Goal: Information Seeking & Learning: Learn about a topic

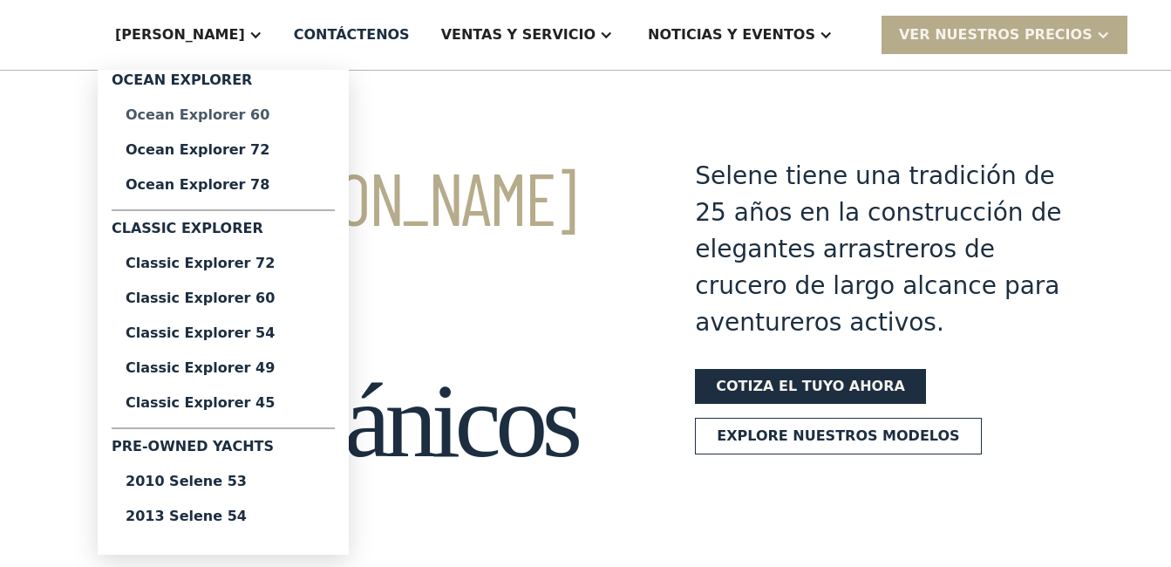
drag, startPoint x: 295, startPoint y: 29, endPoint x: 336, endPoint y: 102, distance: 84.3
click at [245, 29] on div "[PERSON_NAME]" at bounding box center [180, 34] width 130 height 21
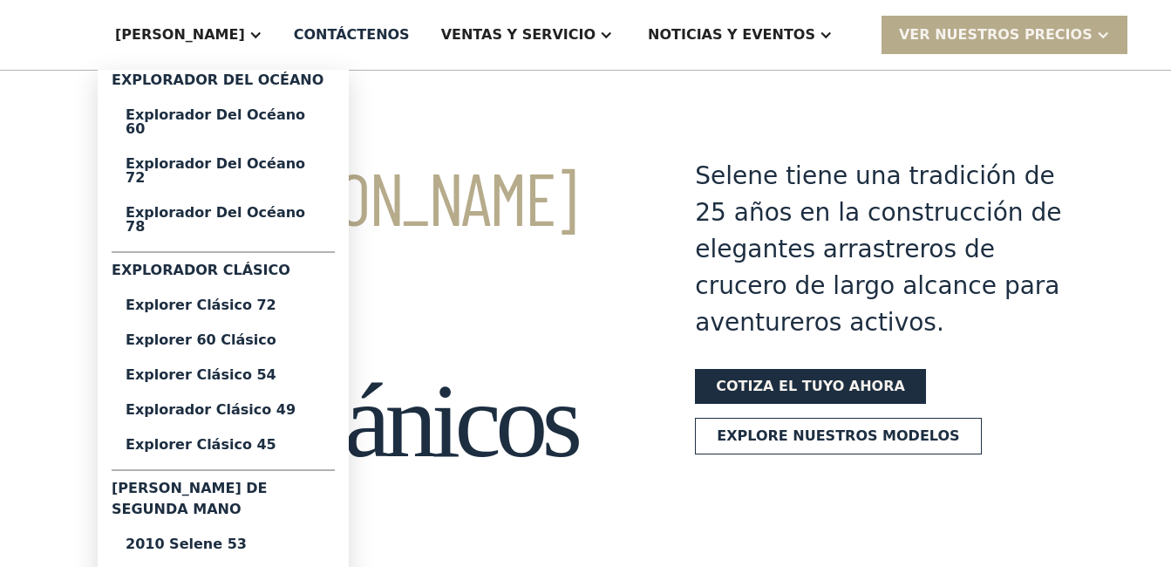
click at [262, 33] on div at bounding box center [255, 35] width 14 height 14
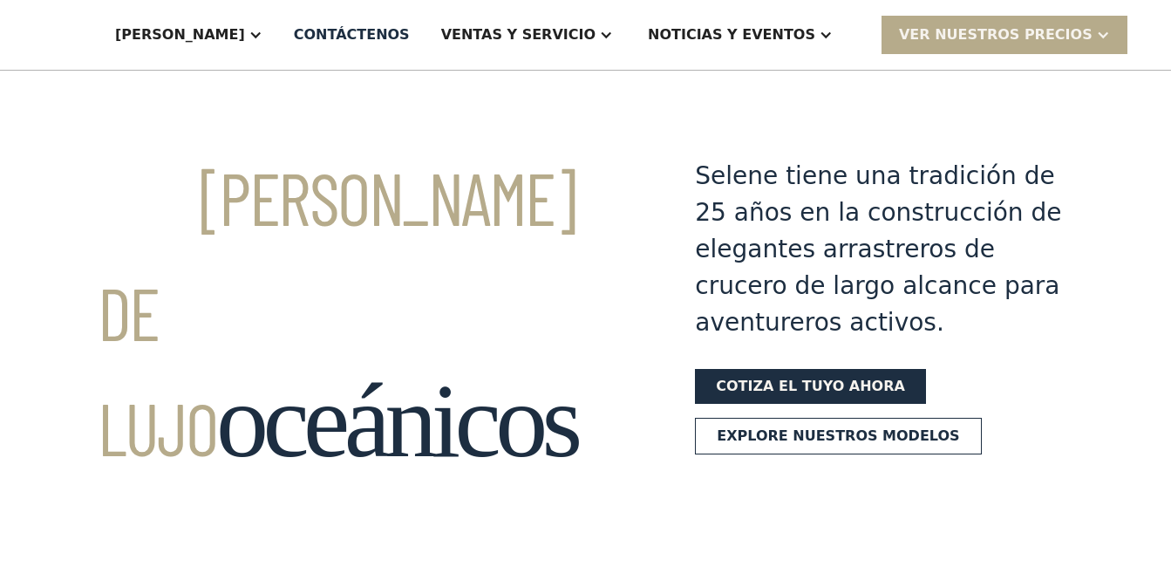
click at [262, 33] on div at bounding box center [255, 35] width 14 height 14
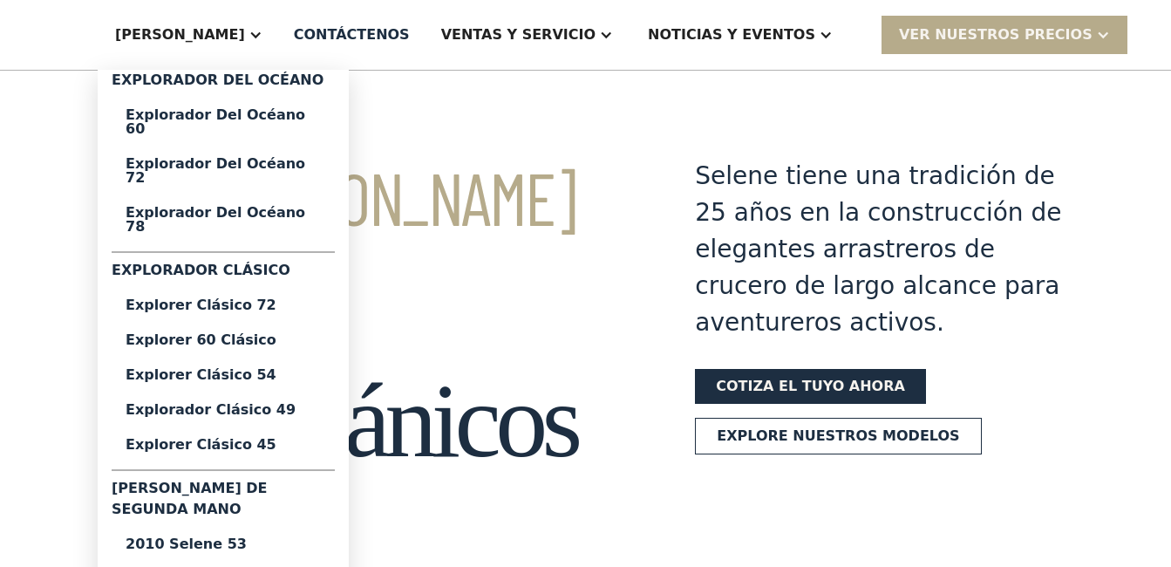
click at [280, 43] on div "[PERSON_NAME]" at bounding box center [189, 35] width 182 height 70
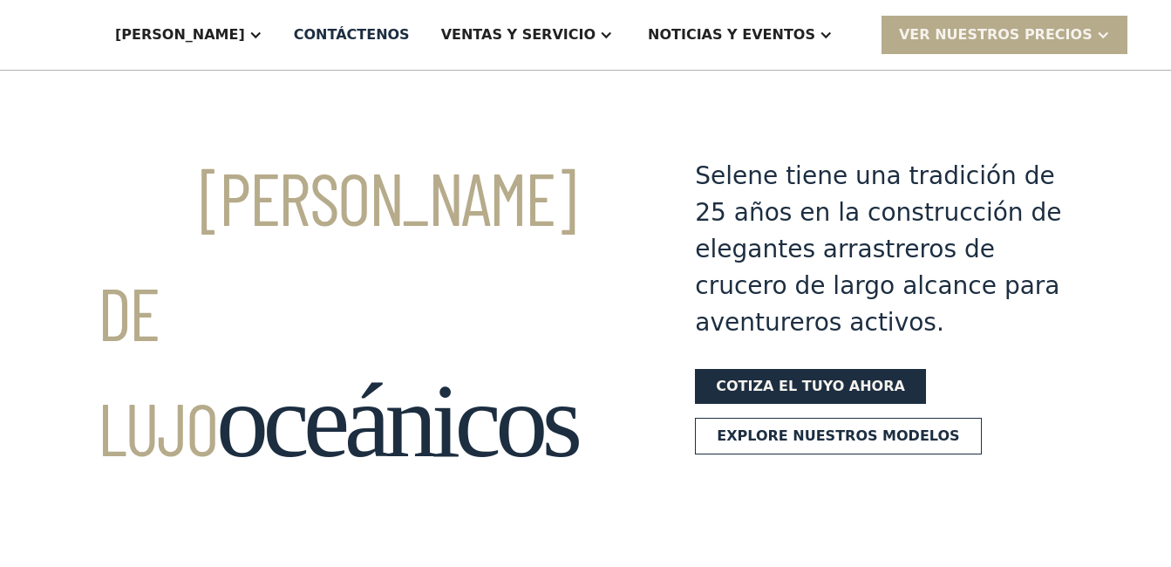
click at [280, 43] on div "[PERSON_NAME]" at bounding box center [189, 35] width 182 height 70
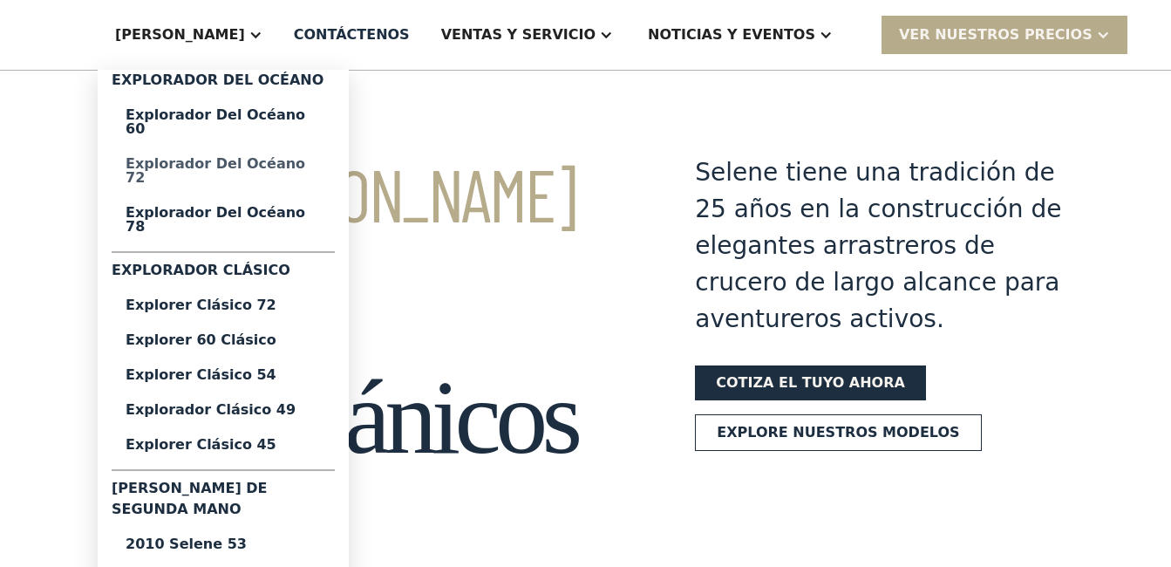
scroll to position [3, 0]
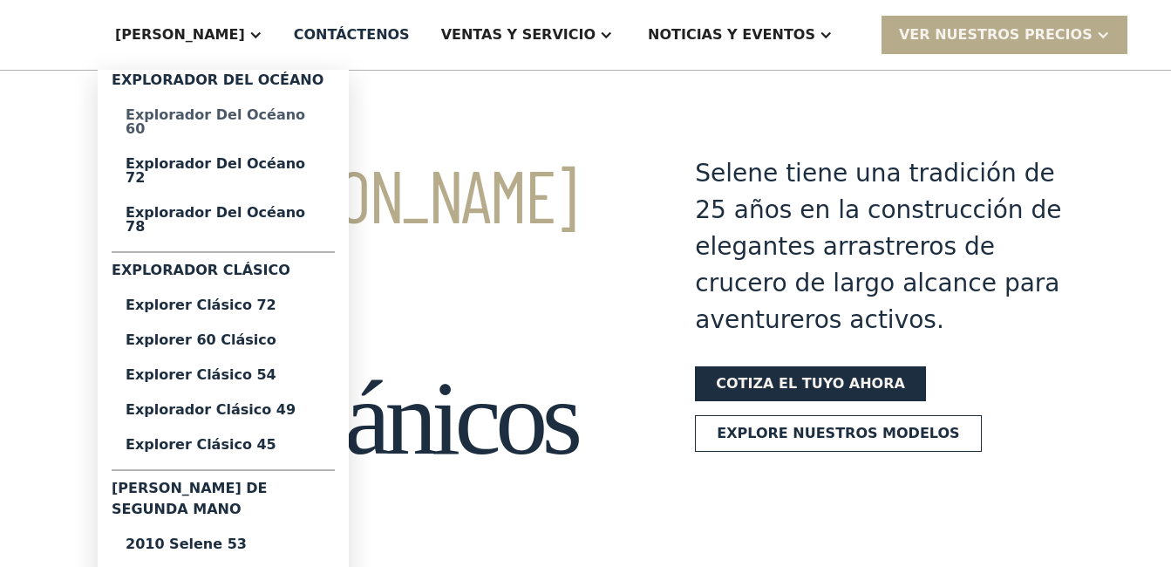
click at [321, 118] on div "Explorador del océano 60" at bounding box center [223, 122] width 195 height 28
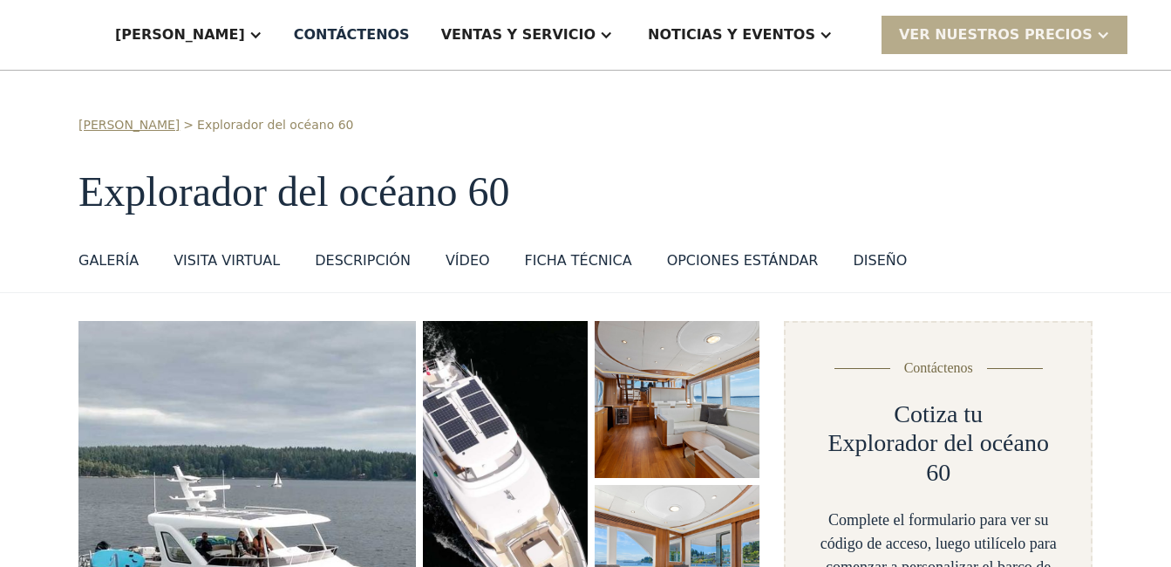
click at [0, 0] on div "Your Dream Yacht Is Just One Step Away For 25 years, Selene has been trusted by…" at bounding box center [0, 0] width 0 height 0
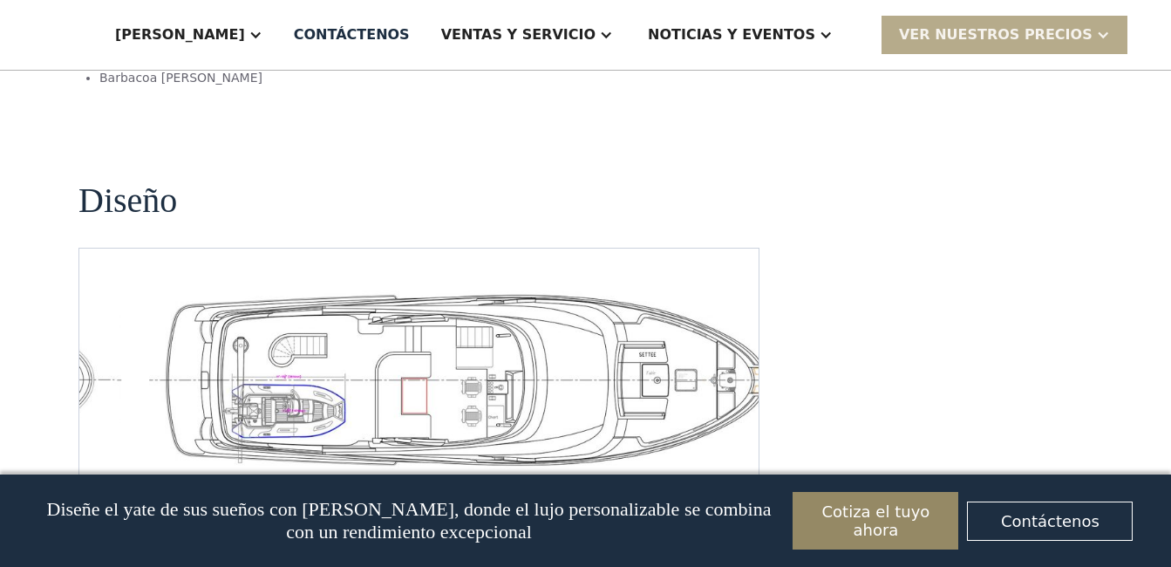
scroll to position [3825, 0]
click at [683, 468] on img "Diapositiva anterior" at bounding box center [682, 489] width 42 height 42
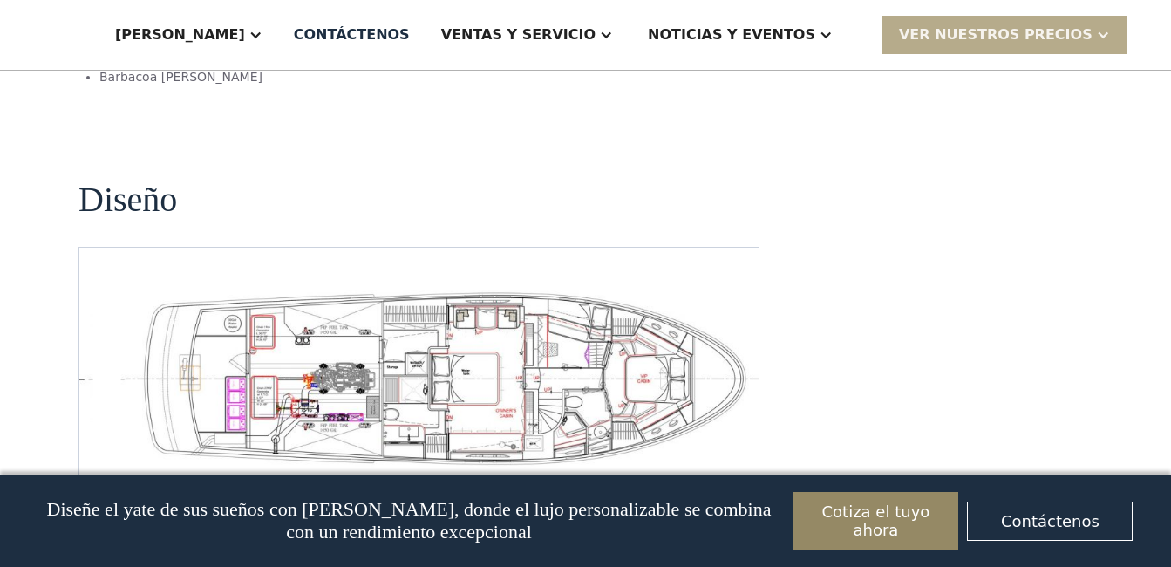
click at [496, 289] on img "Abrir Lightbox" at bounding box center [446, 379] width 651 height 180
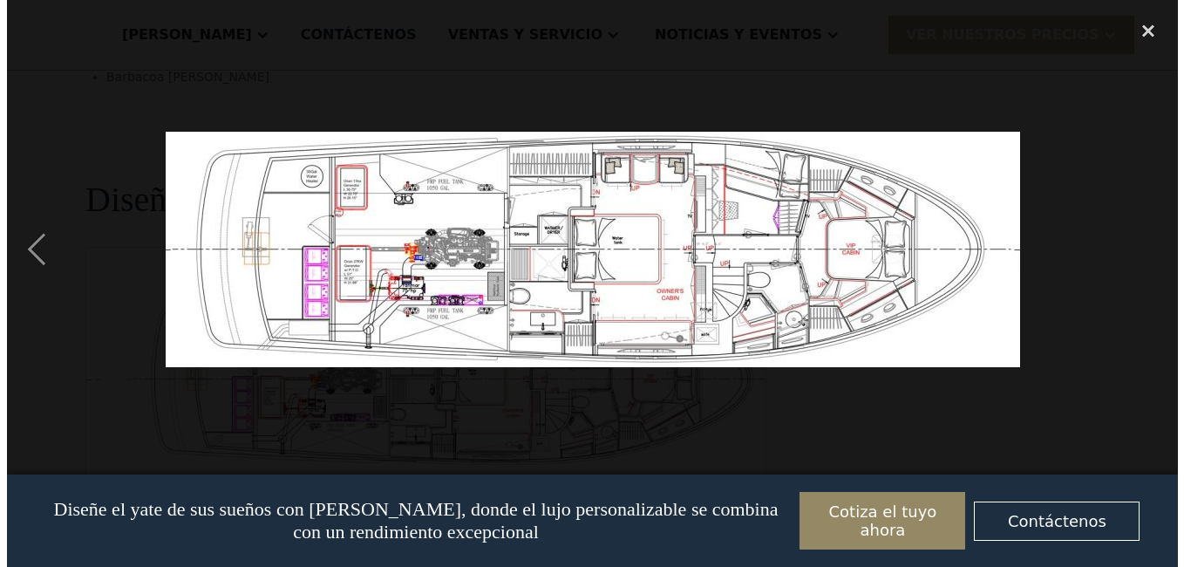
scroll to position [3833, 0]
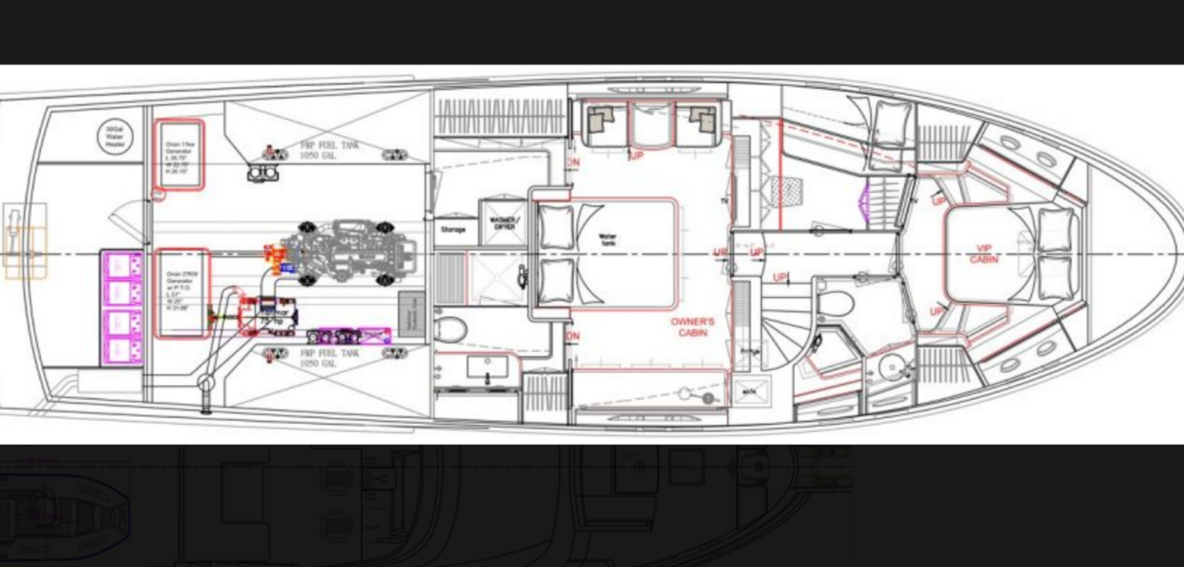
click at [416, 322] on img at bounding box center [592, 249] width 854 height 235
